Goal: Information Seeking & Learning: Find specific fact

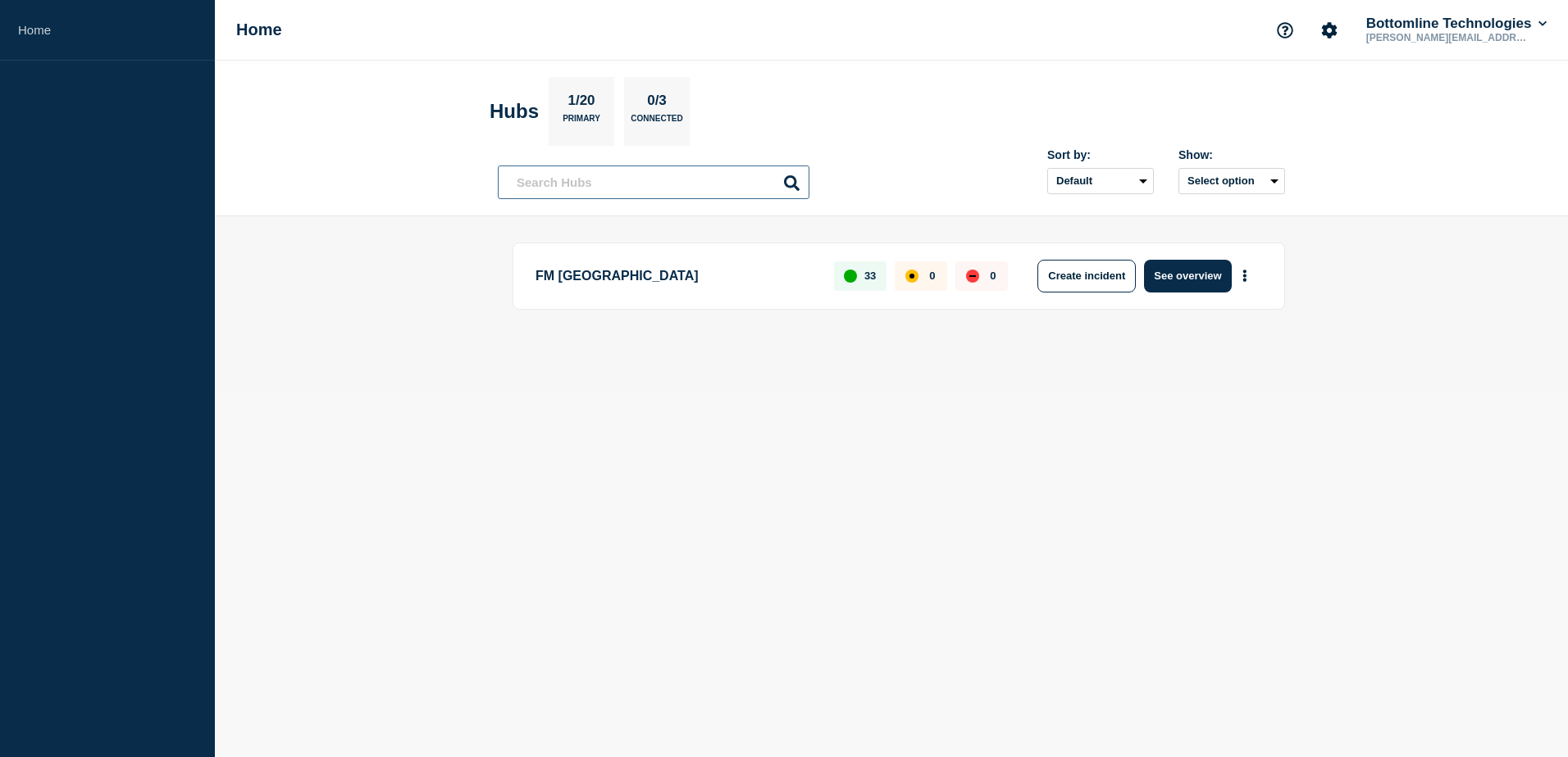
click at [692, 185] on input "text" at bounding box center [653, 183] width 311 height 34
click at [1192, 273] on button "See overview" at bounding box center [1187, 276] width 87 height 33
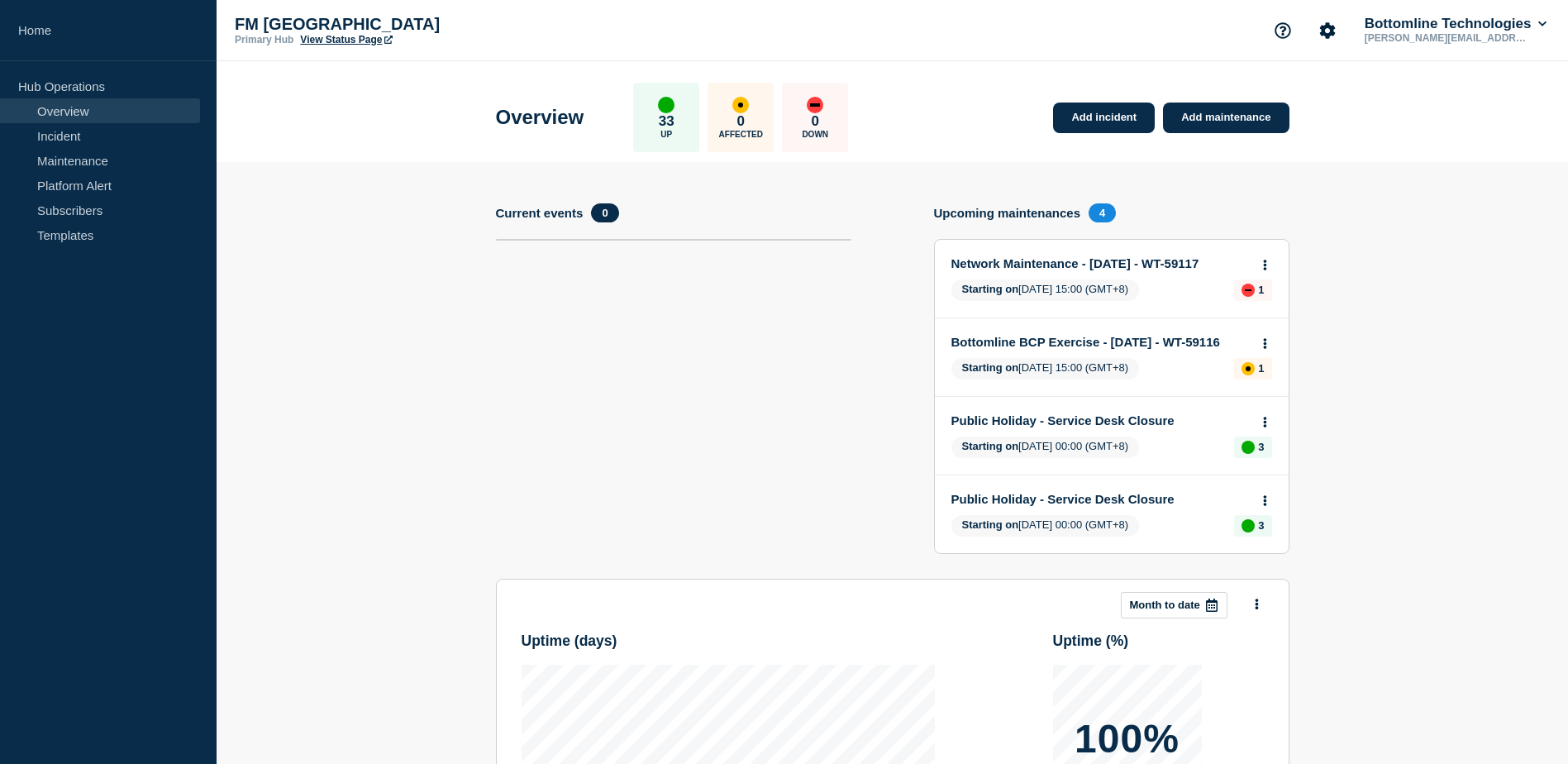
click at [88, 120] on link "Overview" at bounding box center [100, 110] width 200 height 25
click at [71, 172] on link "Maintenance" at bounding box center [100, 160] width 200 height 25
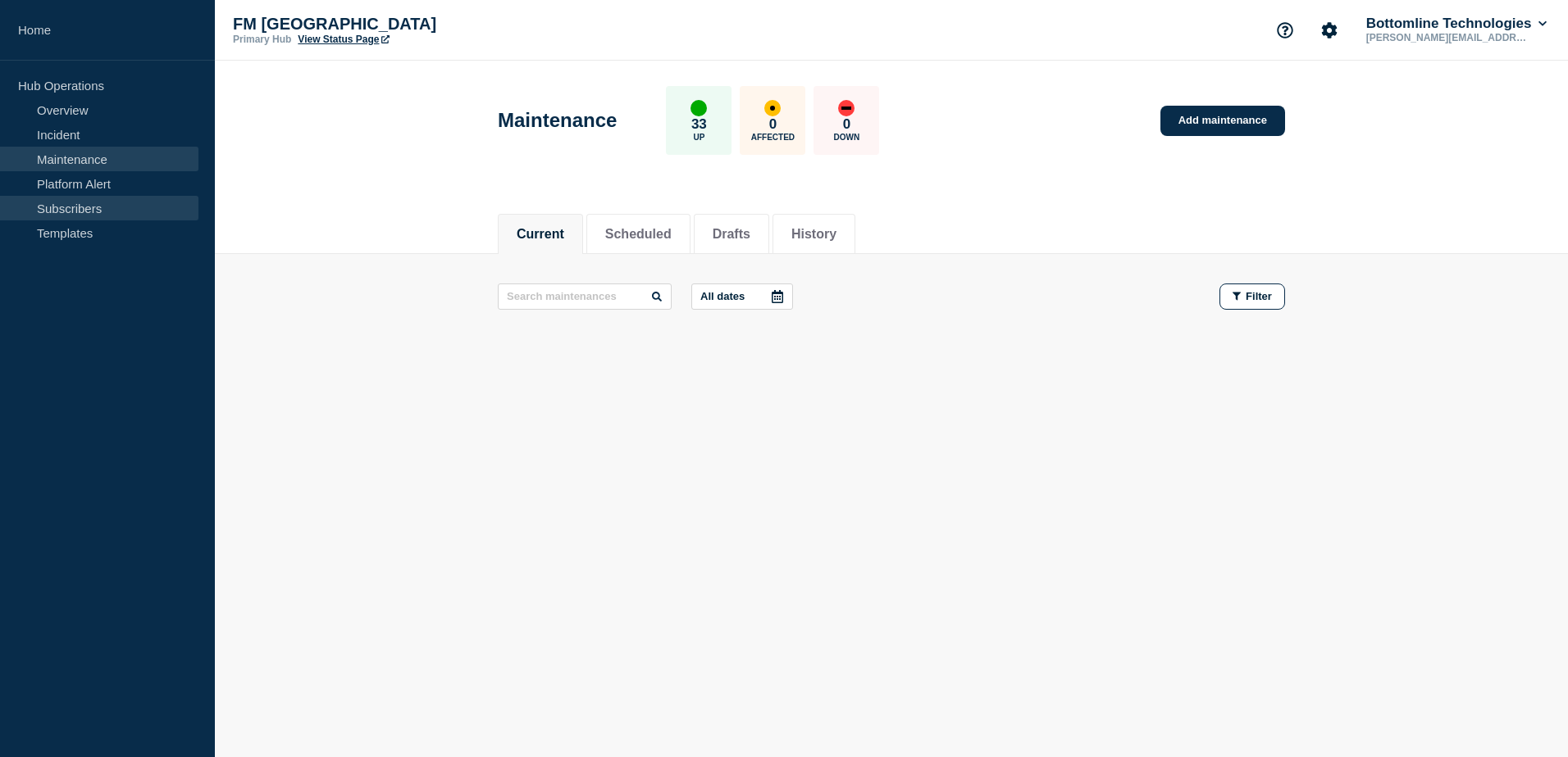
click at [77, 203] on link "Subscribers" at bounding box center [99, 208] width 199 height 24
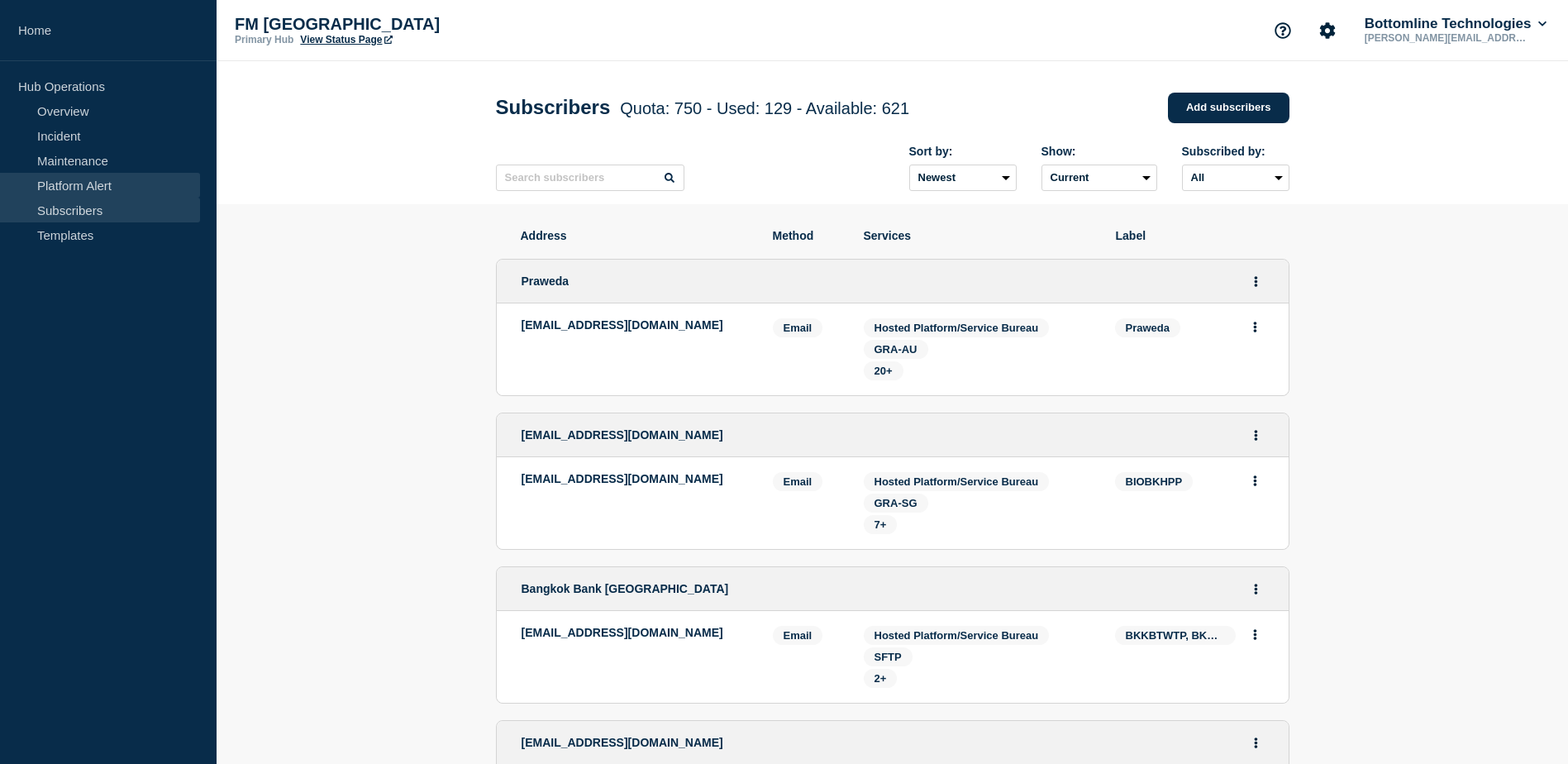
click at [81, 187] on link "Platform Alert" at bounding box center [100, 185] width 200 height 25
click at [81, 164] on link "Maintenance" at bounding box center [100, 160] width 200 height 25
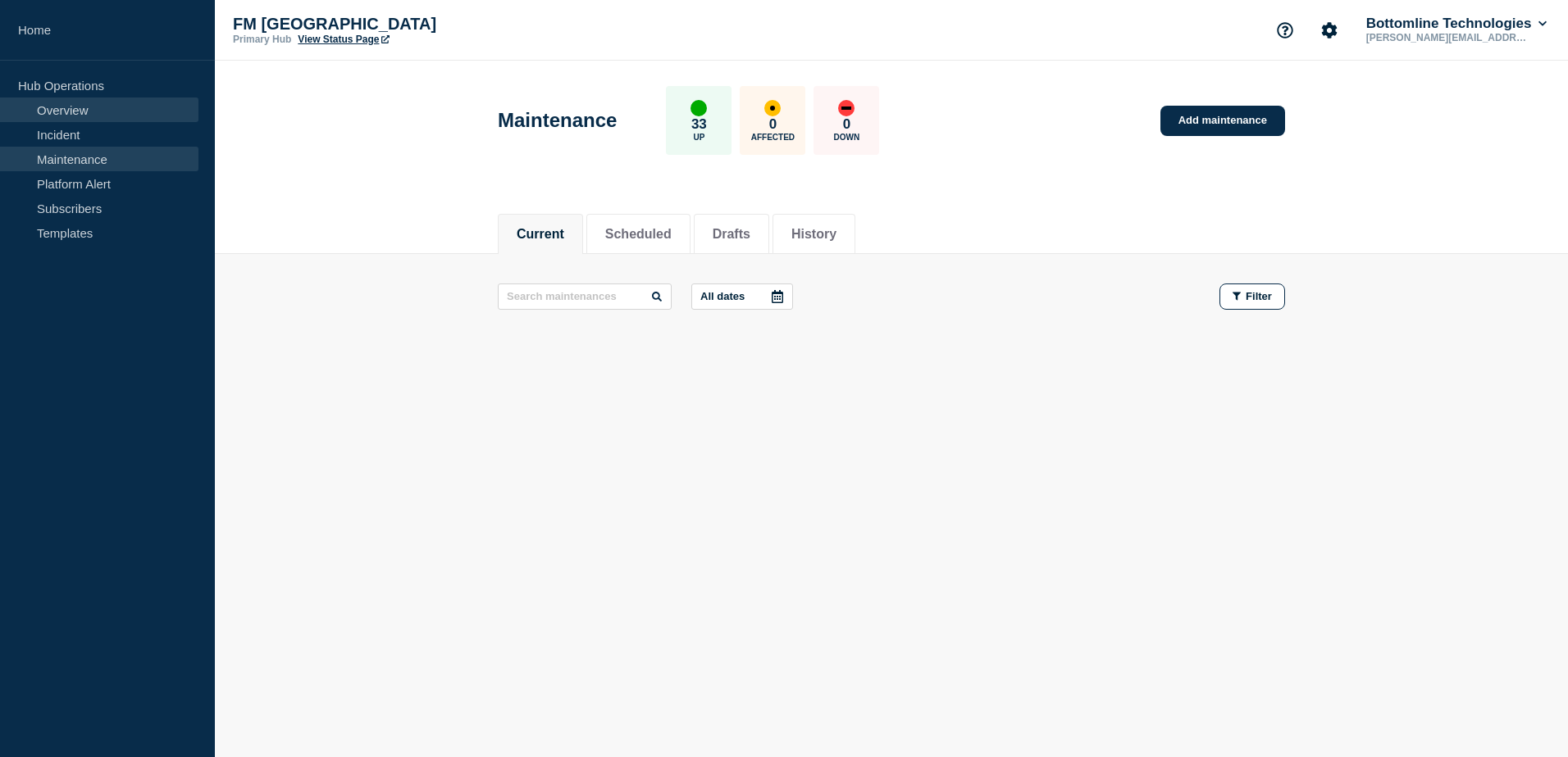
click at [74, 108] on link "Overview" at bounding box center [99, 109] width 199 height 24
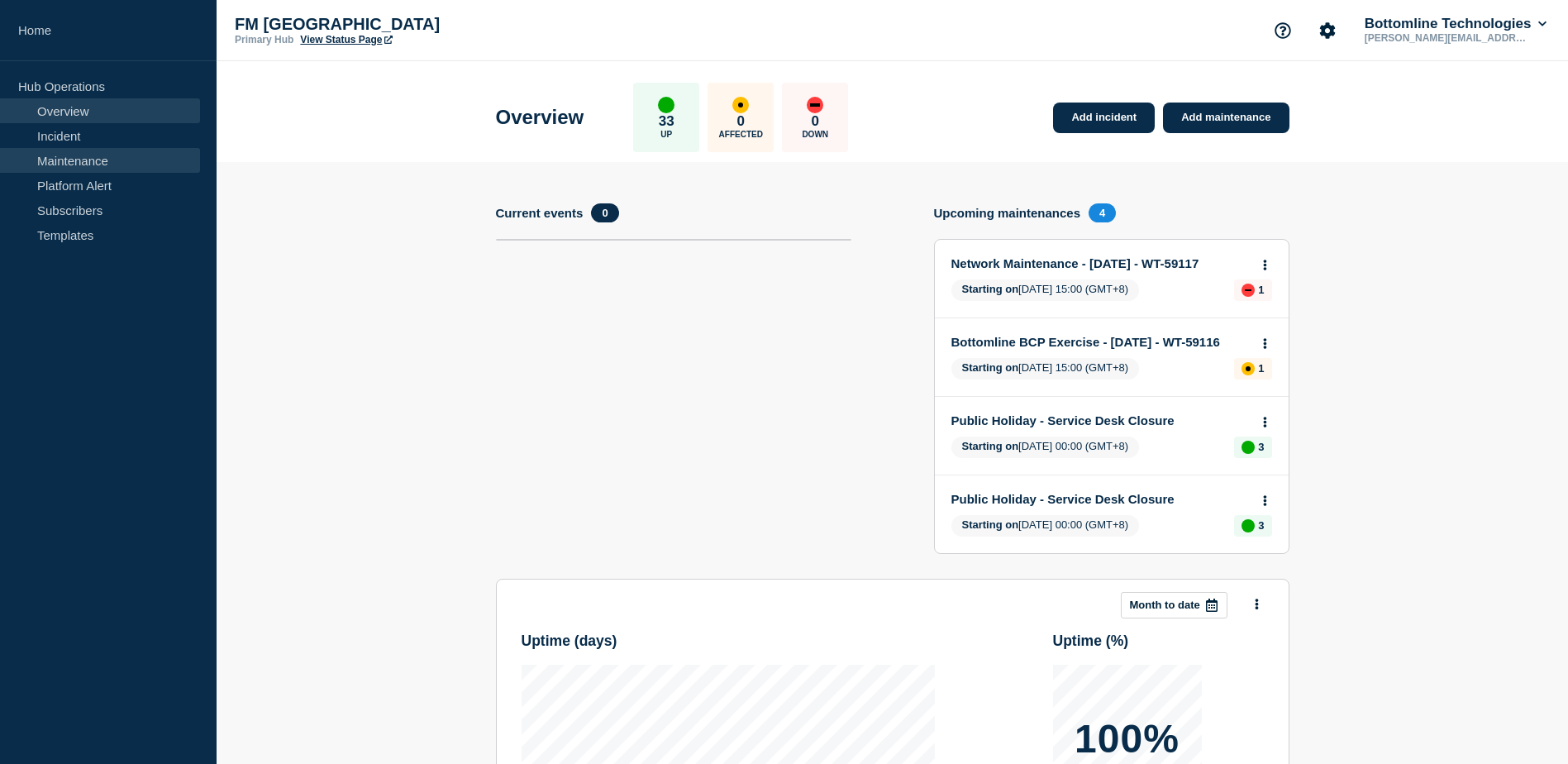
click at [80, 160] on link "Maintenance" at bounding box center [100, 160] width 200 height 25
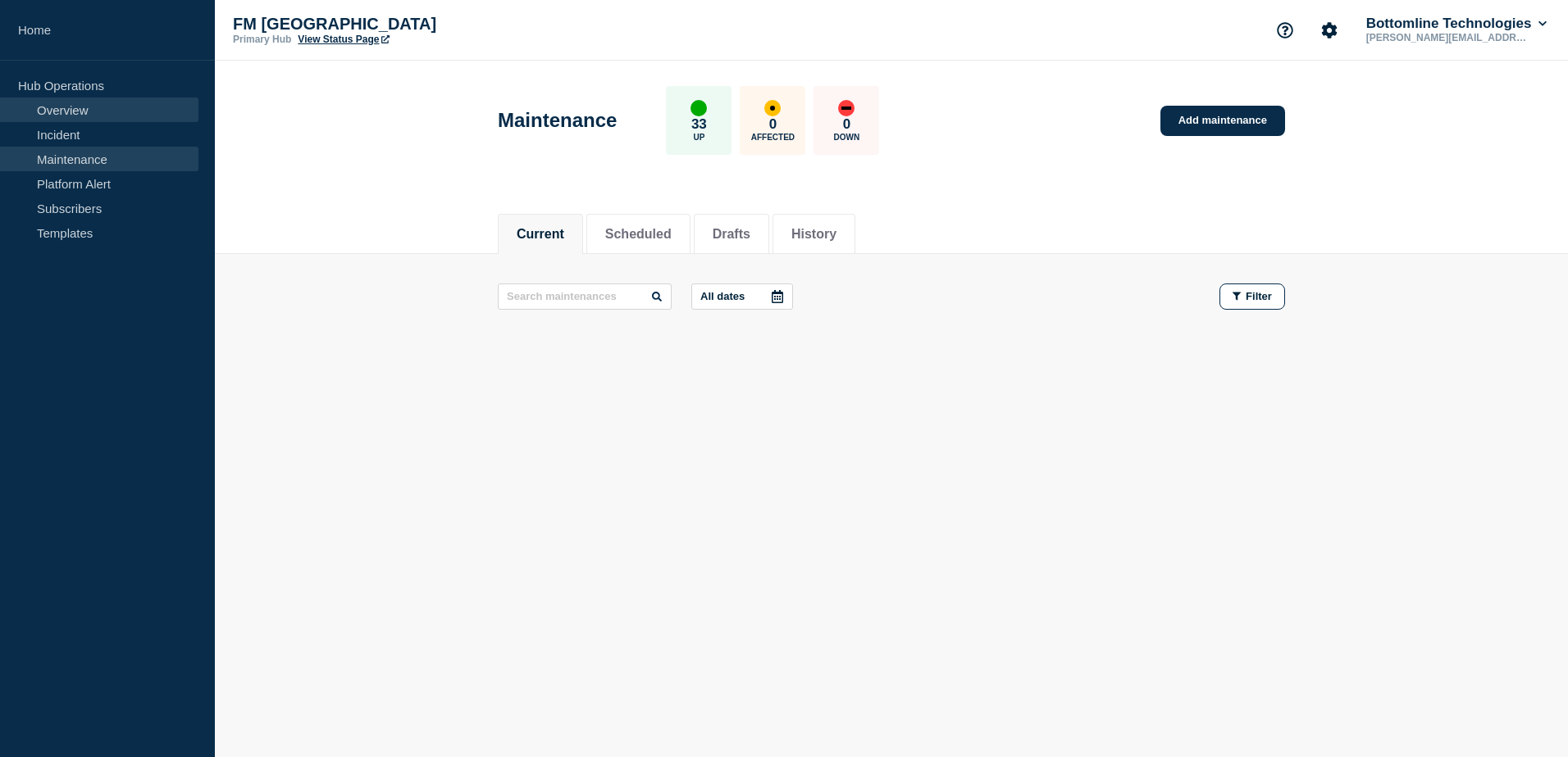
click at [110, 110] on link "Overview" at bounding box center [99, 109] width 199 height 24
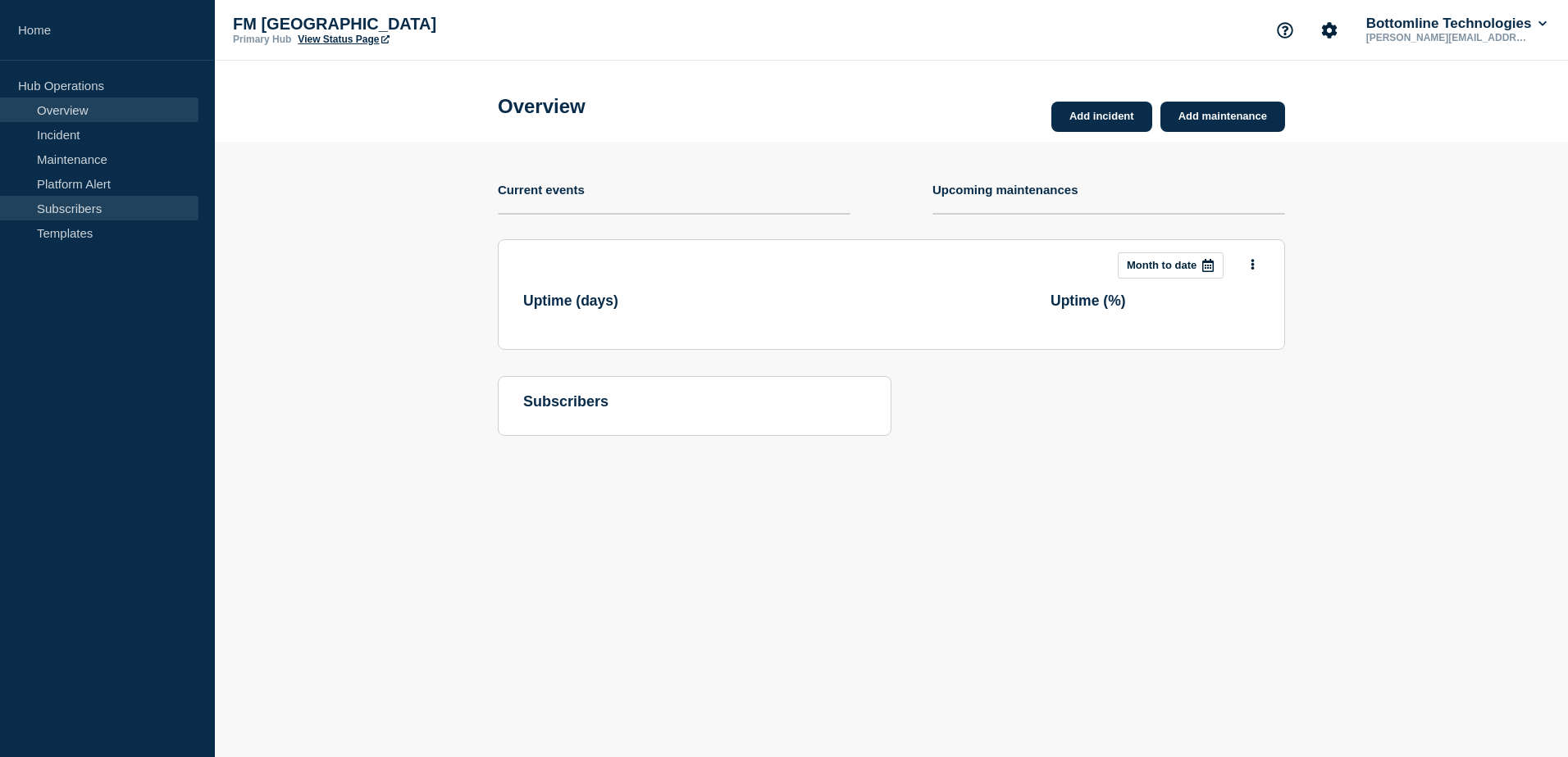
click at [93, 204] on link "Subscribers" at bounding box center [99, 208] width 199 height 24
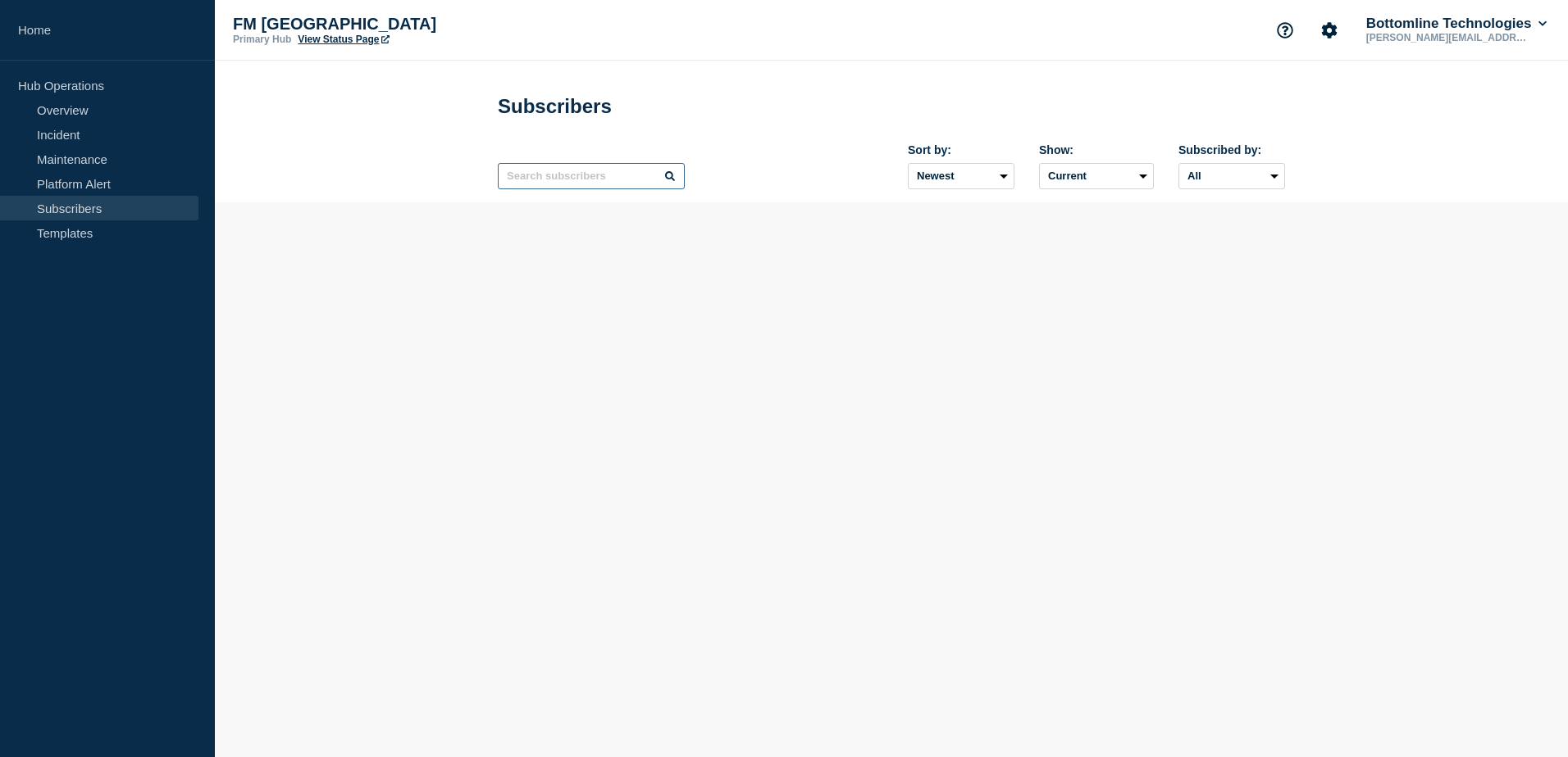
click at [603, 184] on input "text" at bounding box center [591, 176] width 187 height 26
paste input "BIDGKHPP"
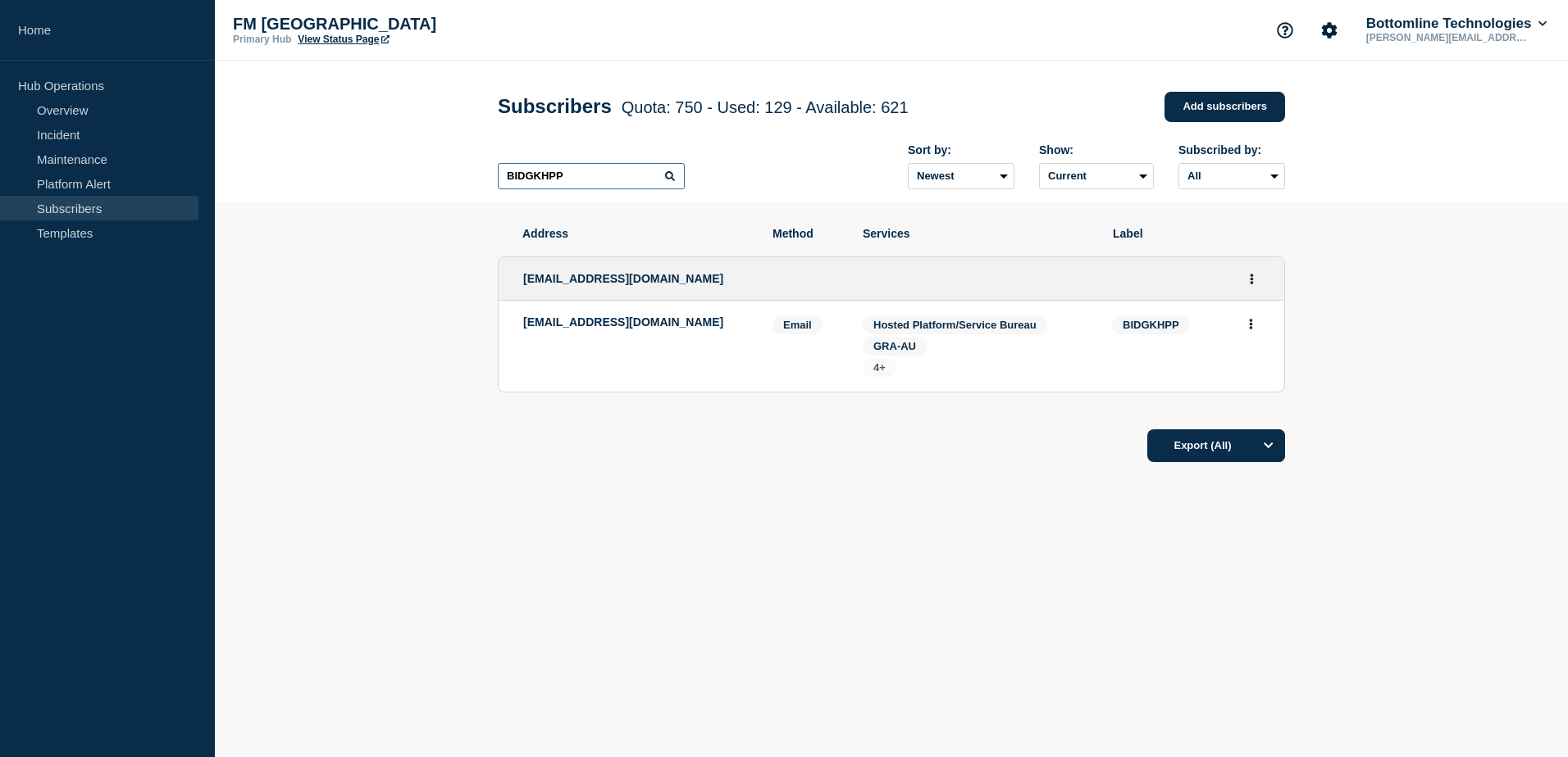
type input "BIDGKHPP"
click at [881, 369] on span "4+" at bounding box center [880, 368] width 13 height 13
click at [670, 343] on div "[EMAIL_ADDRESS][DOMAIN_NAME]" at bounding box center [635, 346] width 225 height 61
drag, startPoint x: 689, startPoint y: 326, endPoint x: 522, endPoint y: 329, distance: 167.0
click at [522, 329] on li "[EMAIL_ADDRESS][DOMAIN_NAME] Email Email: [EMAIL_ADDRESS][DOMAIN_NAME] BIDGKHPP…" at bounding box center [890, 347] width 785 height 91
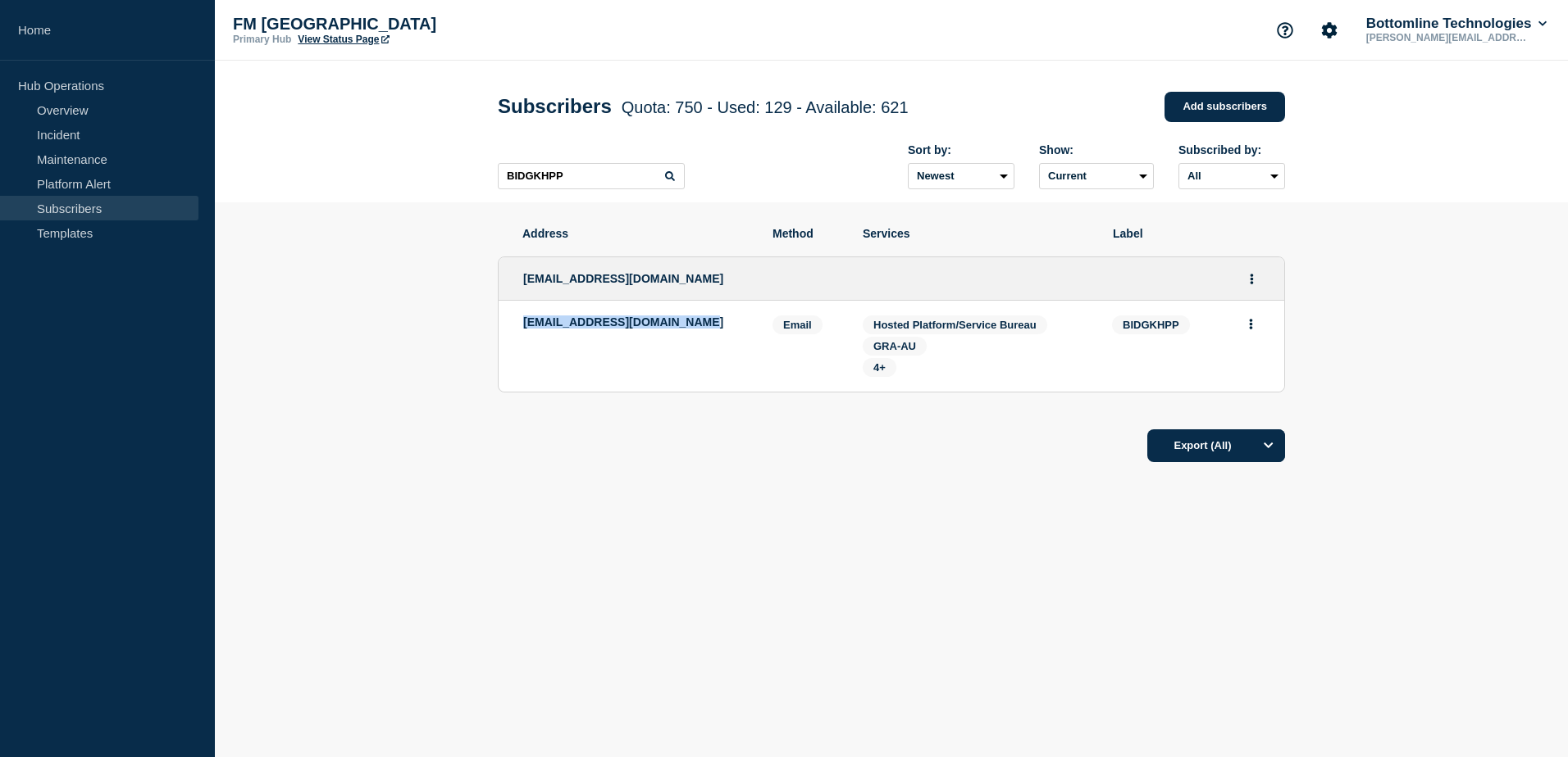
copy p "[EMAIL_ADDRESS][DOMAIN_NAME]"
click at [1137, 335] on span "BIDGKHPP" at bounding box center [1151, 325] width 78 height 19
copy span "BIDGKHPP"
